Goal: Information Seeking & Learning: Compare options

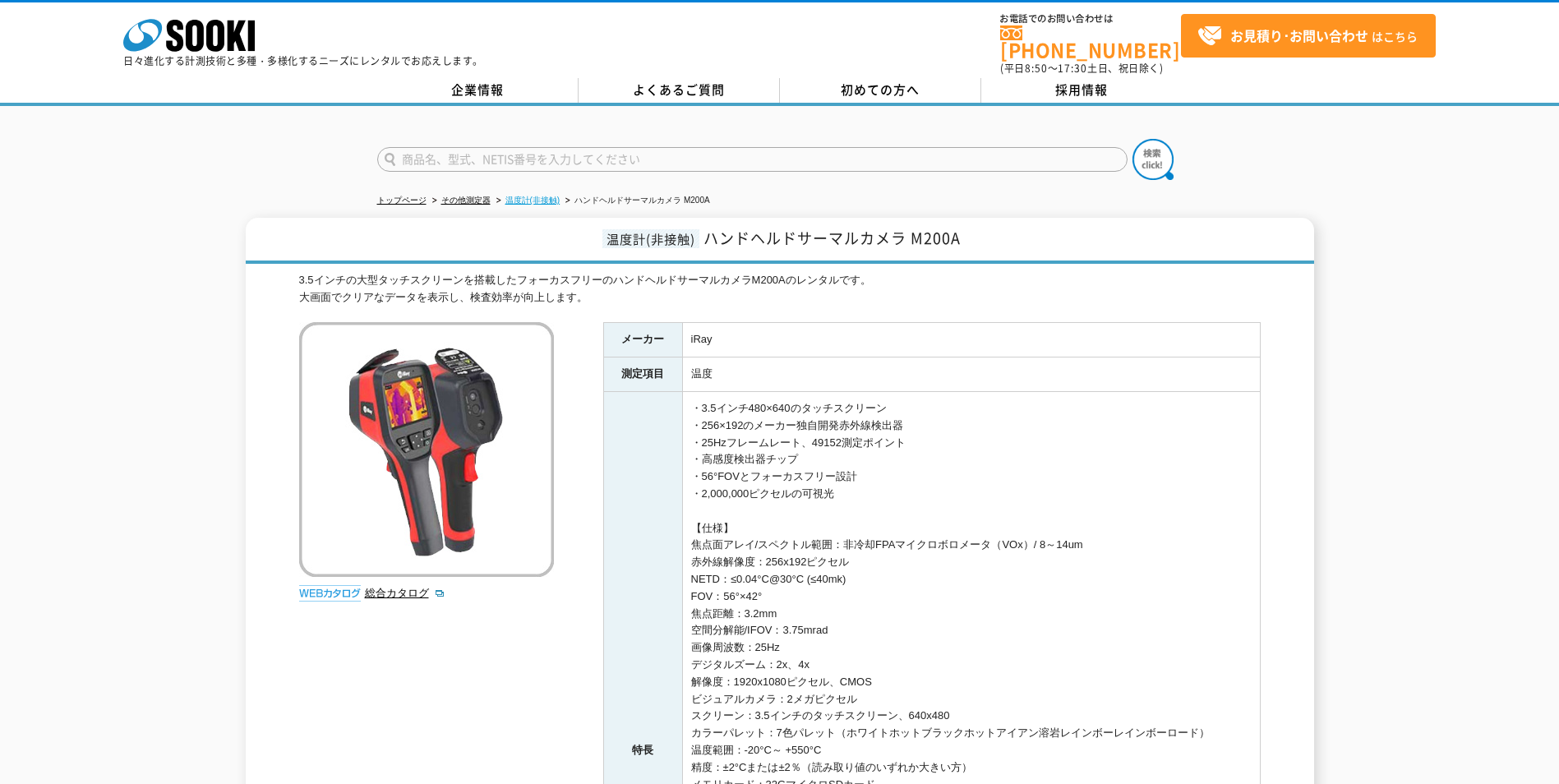
click at [544, 195] on link "温度計(非接触)" at bounding box center [533, 200] width 55 height 9
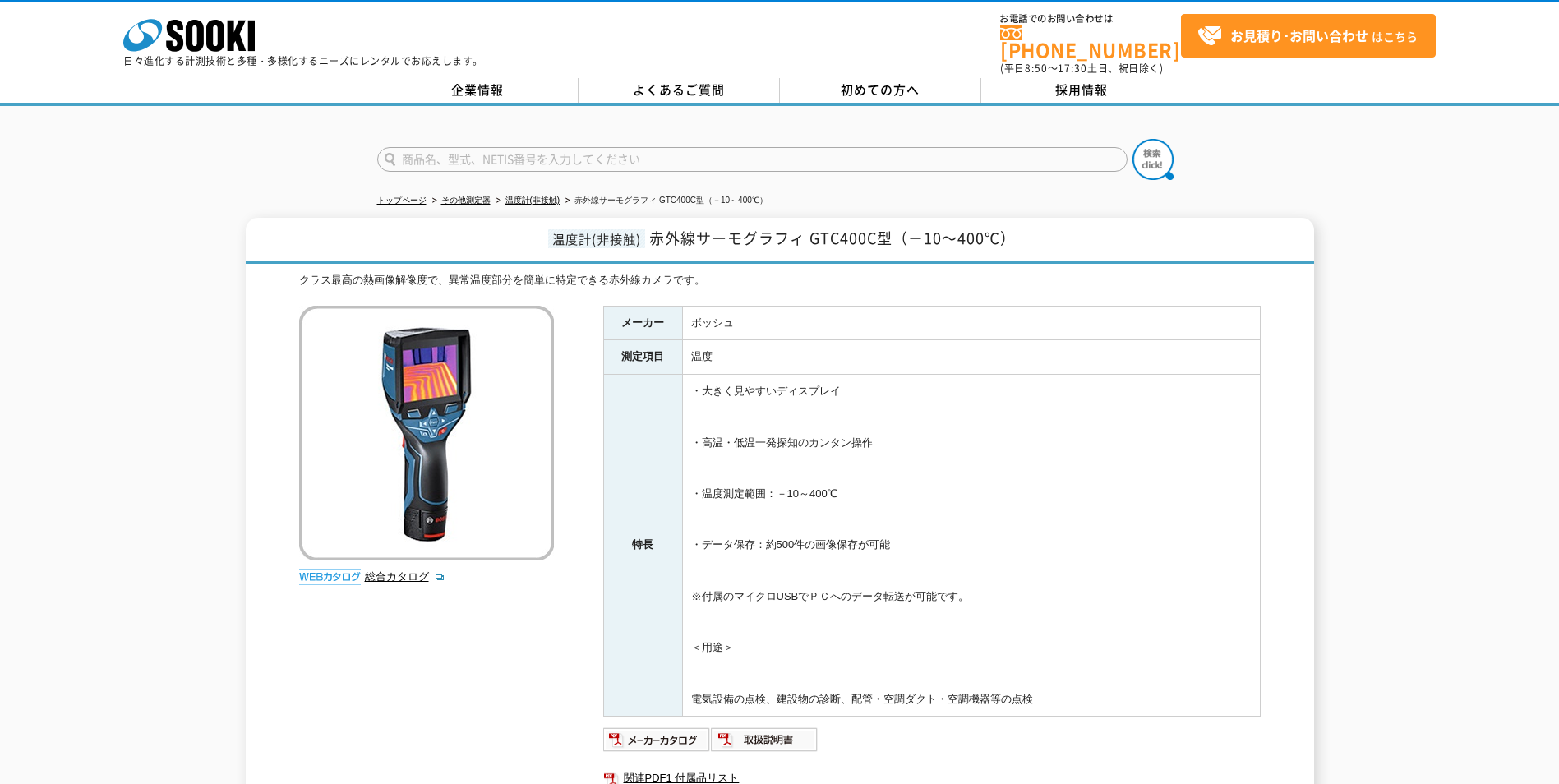
click at [228, 16] on div "株式会社 ソーキ spMenu 日々進化する計測技術と多種・多様化するニーズにレンタルでお応えします。" at bounding box center [303, 38] width 360 height 55
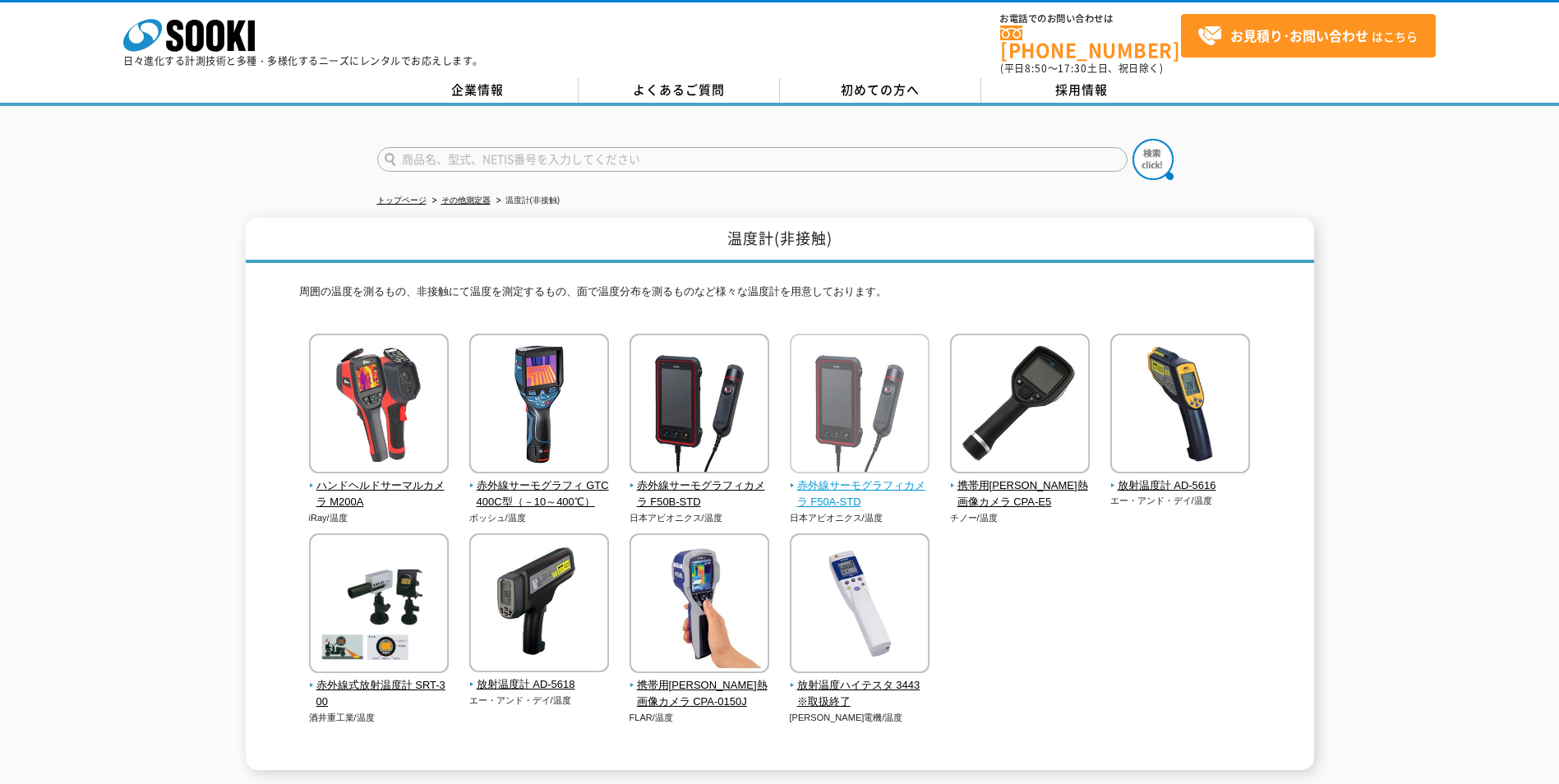
click at [845, 478] on span "赤外線サーモグラフィカメラ F50A-STD" at bounding box center [860, 494] width 140 height 34
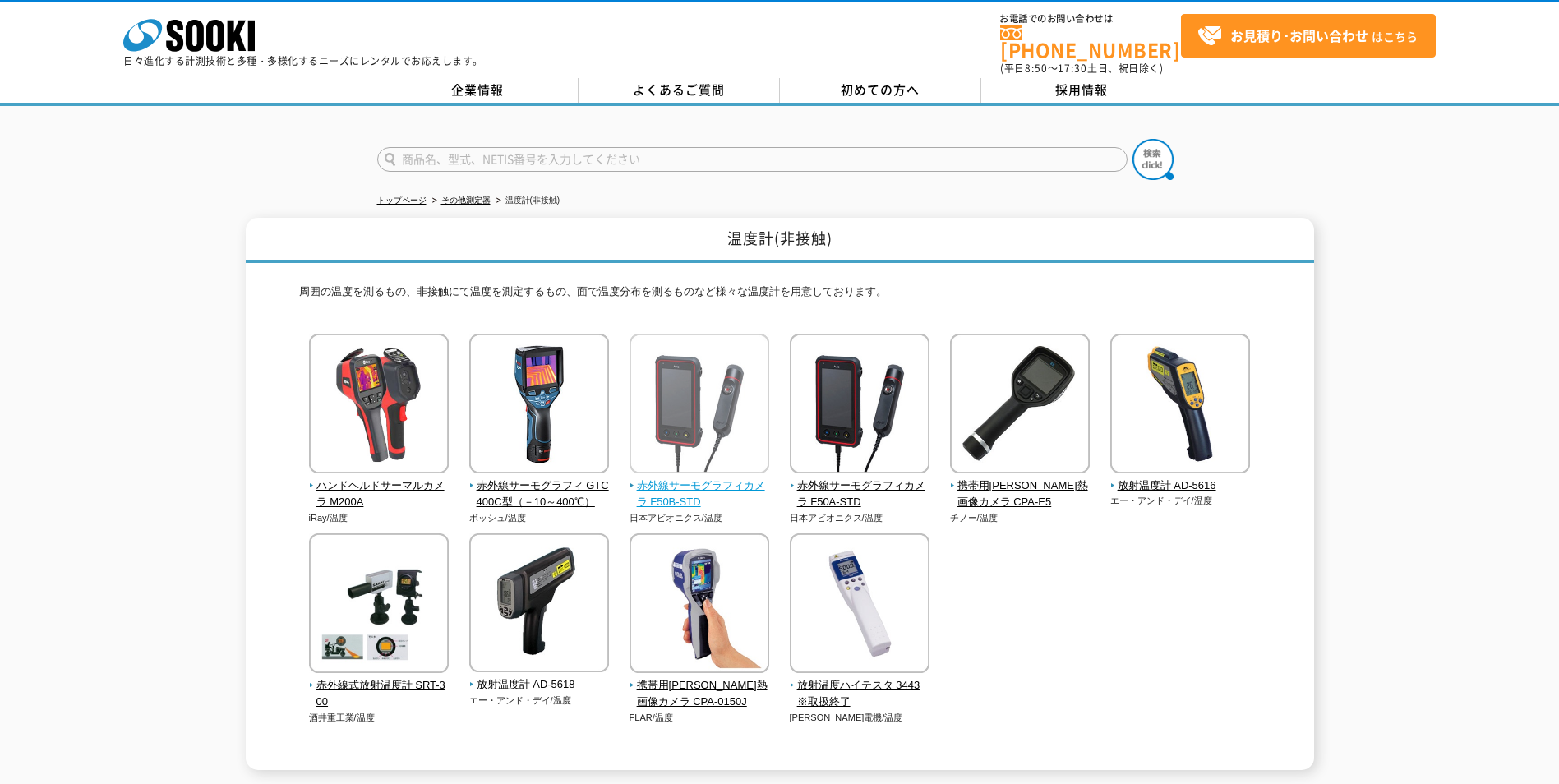
click at [670, 466] on img at bounding box center [699, 406] width 139 height 144
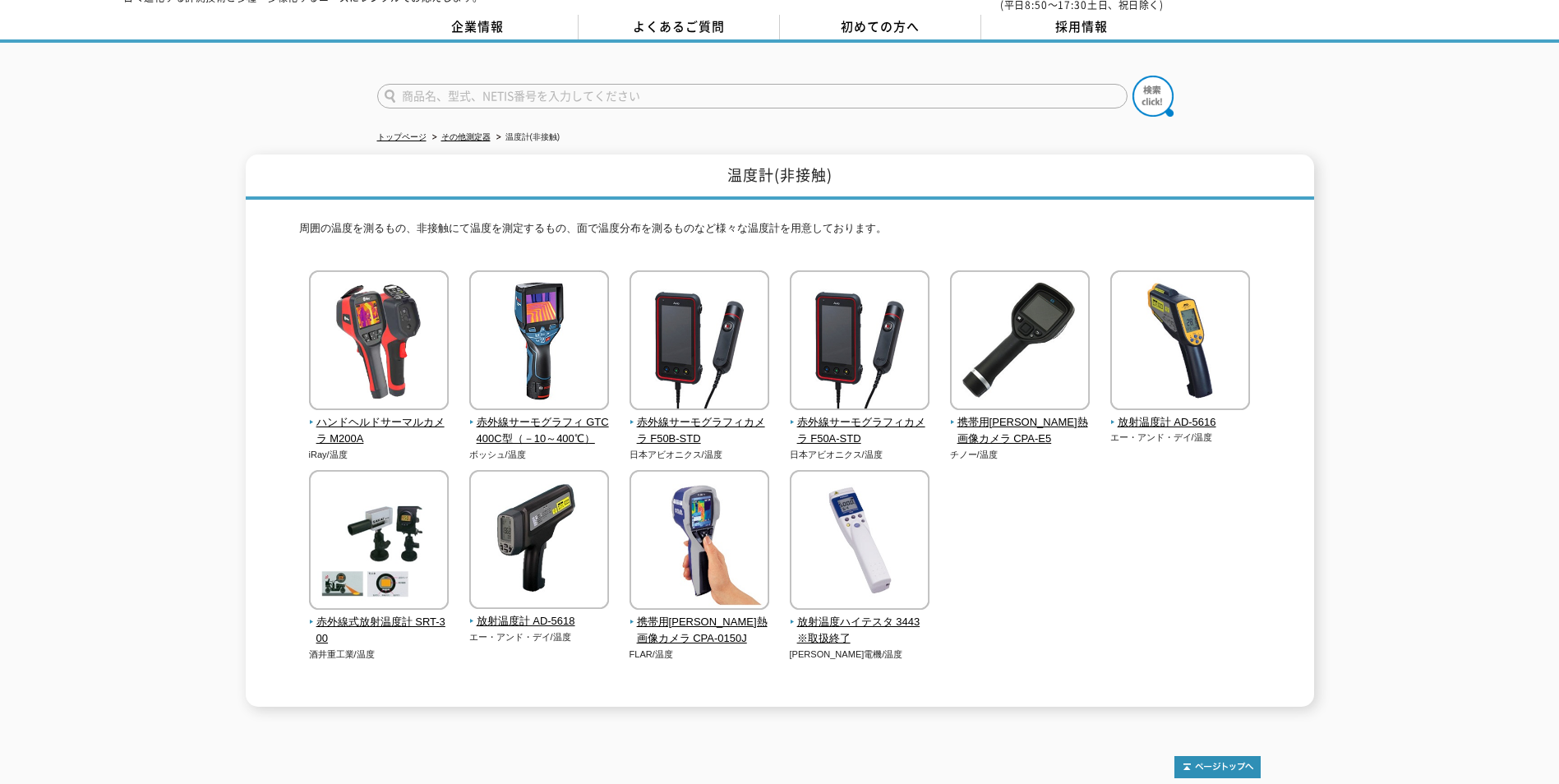
scroll to position [144, 0]
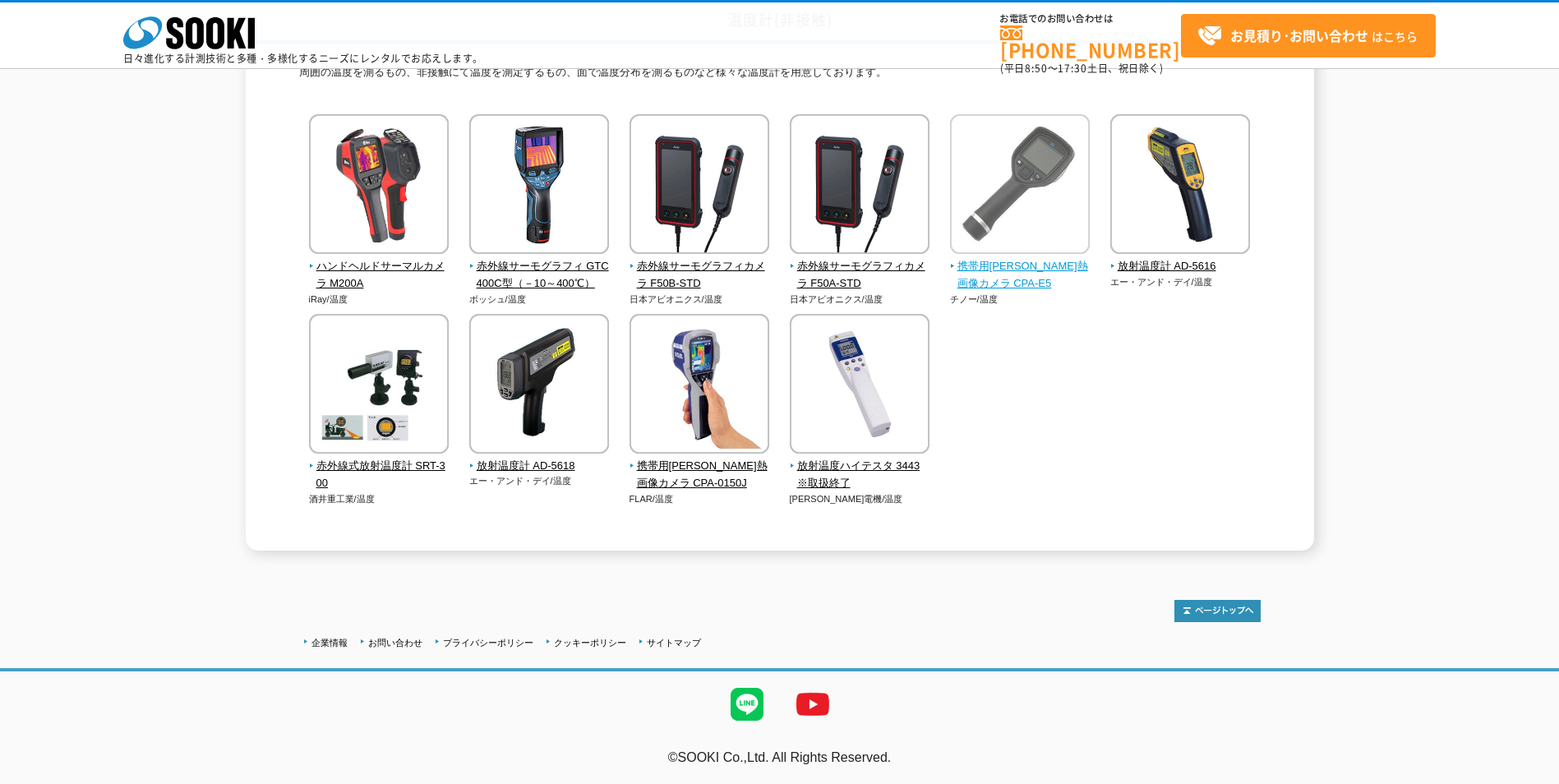
click at [1002, 225] on img at bounding box center [1020, 186] width 139 height 144
